Goal: Task Accomplishment & Management: Manage account settings

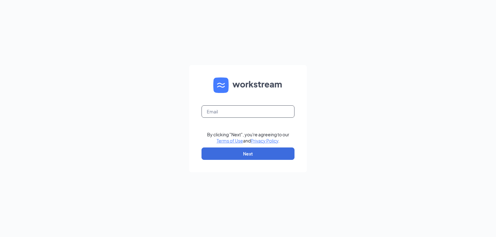
click at [263, 112] on input "text" at bounding box center [248, 111] width 93 height 12
type input "arbys7012@tridentqsr.com"
click at [268, 161] on form "arbys7012@tridentqsr.com By clicking "Next", you're agreeing to our Terms of Us…" at bounding box center [248, 118] width 118 height 107
click at [270, 158] on button "Next" at bounding box center [248, 154] width 93 height 12
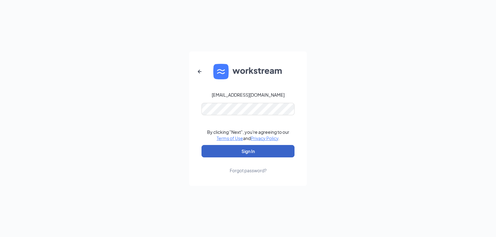
click at [267, 149] on button "Sign In" at bounding box center [248, 151] width 93 height 12
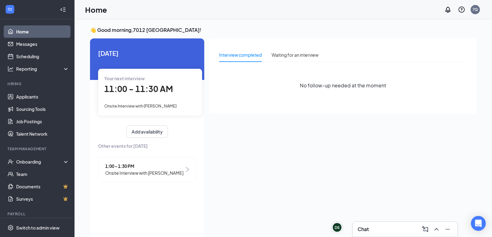
click at [170, 96] on div "11:00 - 11:30 AM" at bounding box center [150, 89] width 92 height 13
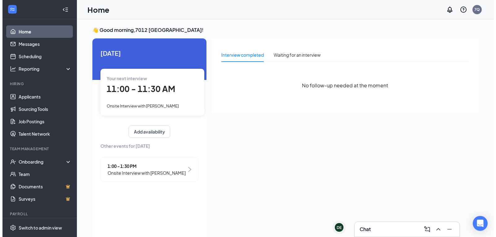
scroll to position [2, 0]
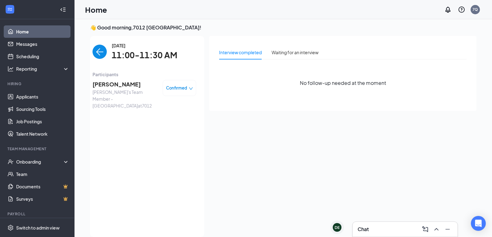
click at [113, 80] on span "[PERSON_NAME]" at bounding box center [124, 84] width 65 height 9
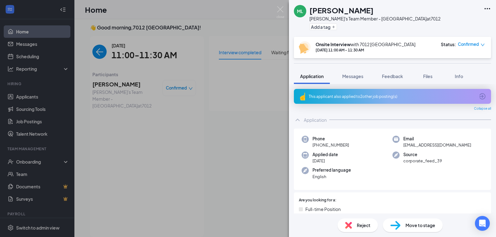
click at [384, 101] on div "This applicant also applied to 2 other job posting(s)" at bounding box center [392, 96] width 197 height 15
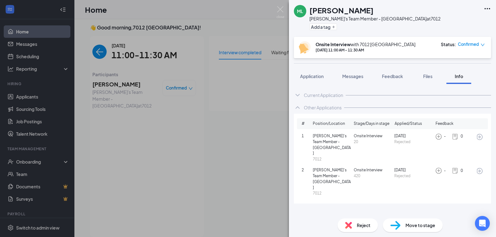
click at [272, 153] on div "[PERSON_NAME]'s Team Member - Quakertown at 7012 Add a tag Onsite Interview wit…" at bounding box center [248, 118] width 496 height 237
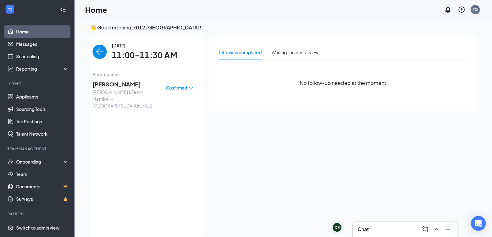
click at [136, 87] on span "[PERSON_NAME]" at bounding box center [124, 84] width 65 height 9
